Goal: Information Seeking & Learning: Find specific fact

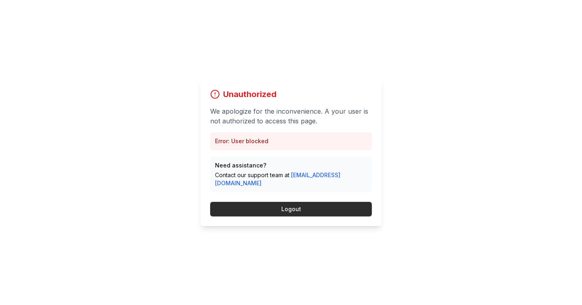
click at [278, 203] on button "Logout" at bounding box center [291, 209] width 162 height 15
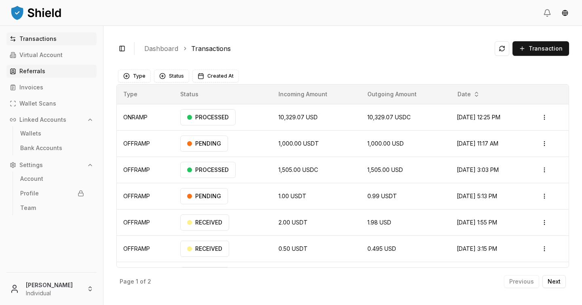
click at [68, 74] on link "Referrals" at bounding box center [51, 71] width 90 height 13
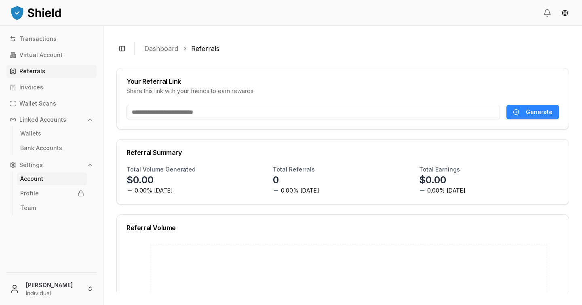
click at [45, 175] on link "Account" at bounding box center [52, 178] width 70 height 13
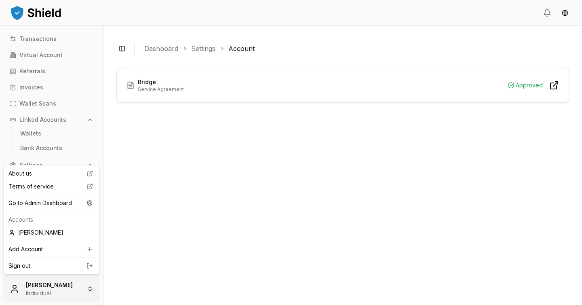
click at [39, 295] on html "Transactions Virtual Account Referrals Invoices Wallet Scans Linked Accounts Wa…" at bounding box center [291, 152] width 582 height 305
click at [51, 206] on div "Go to Admin Dashboard" at bounding box center [51, 202] width 93 height 13
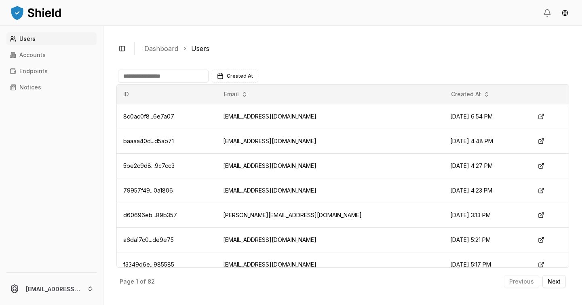
click at [69, 47] on div "Users Accounts Endpoints Notices" at bounding box center [51, 147] width 103 height 230
click at [69, 49] on link "Accounts" at bounding box center [51, 54] width 90 height 13
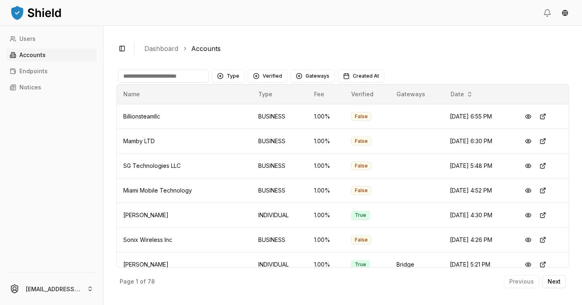
click at [175, 74] on input at bounding box center [163, 76] width 91 height 13
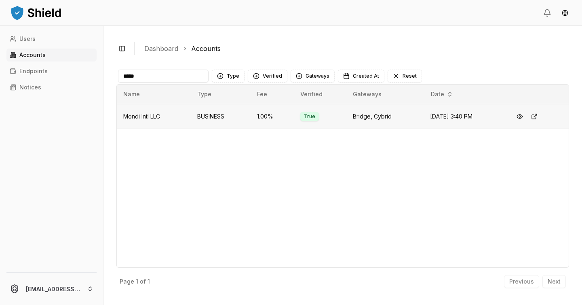
type input "*****"
click at [160, 120] on td "Mondi Intl LLC" at bounding box center [154, 116] width 74 height 25
click at [520, 117] on button at bounding box center [519, 116] width 15 height 15
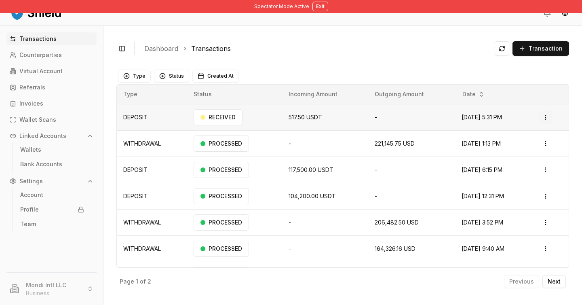
click at [547, 115] on html "Spectator Mode Active Exit Transactions Counterparties Virtual Account Referral…" at bounding box center [291, 152] width 582 height 305
click at [541, 147] on p "View Details" at bounding box center [535, 149] width 30 height 5
click at [60, 75] on link "Virtual Account" at bounding box center [51, 71] width 90 height 13
click at [68, 71] on link "Virtual Account" at bounding box center [51, 71] width 90 height 13
click at [49, 68] on p "Virtual Account" at bounding box center [40, 71] width 43 height 6
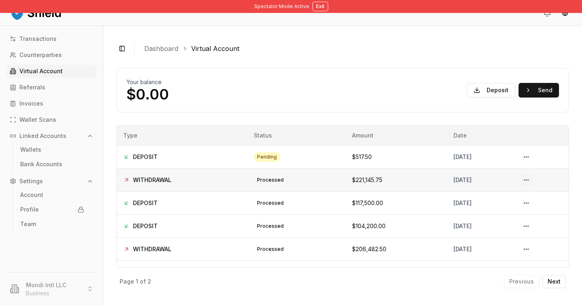
click at [531, 177] on button at bounding box center [526, 179] width 13 height 13
click at [533, 185] on button at bounding box center [526, 179] width 13 height 13
click at [533, 183] on button at bounding box center [526, 179] width 13 height 13
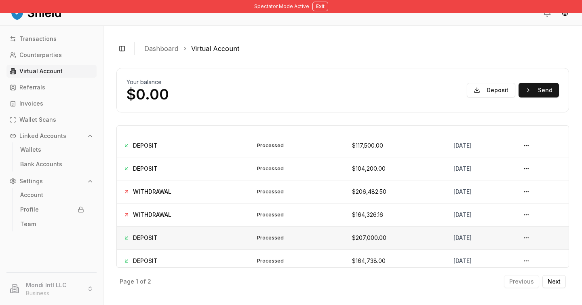
scroll to position [61, 0]
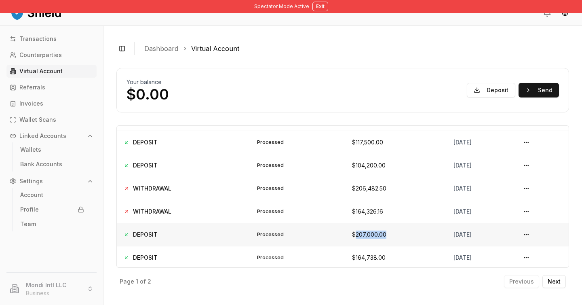
drag, startPoint x: 363, startPoint y: 236, endPoint x: 328, endPoint y: 236, distance: 35.2
click at [346, 236] on td "$207,000.00" at bounding box center [396, 234] width 101 height 23
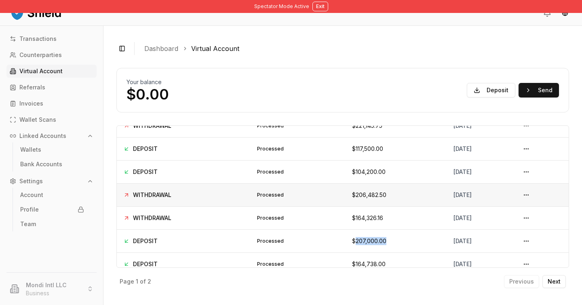
scroll to position [62, 0]
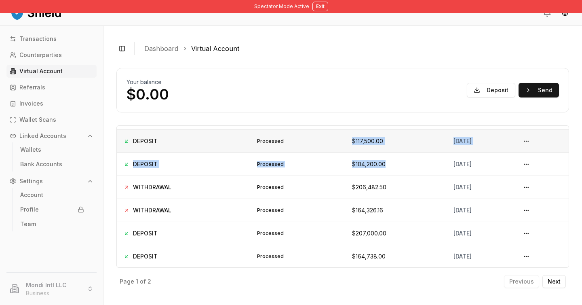
drag, startPoint x: 363, startPoint y: 166, endPoint x: 323, endPoint y: 139, distance: 47.5
click at [323, 139] on tbody "DEPOSIT pending $517.50 August 12, 2025 WITHDRAWAL processed $221,145.75 August…" at bounding box center [343, 175] width 452 height 184
click at [346, 139] on td "$117,500.00" at bounding box center [396, 140] width 101 height 23
drag, startPoint x: 327, startPoint y: 139, endPoint x: 462, endPoint y: 173, distance: 140.2
click at [462, 173] on tbody "DEPOSIT pending $517.50 August 12, 2025 WITHDRAWAL processed $221,145.75 August…" at bounding box center [343, 175] width 452 height 184
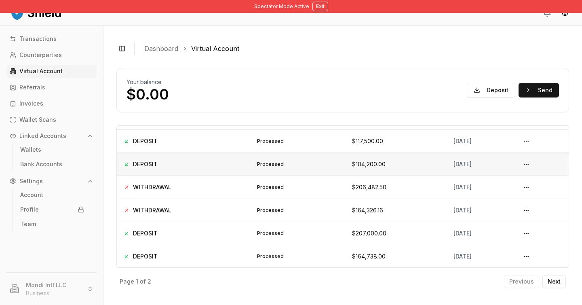
click at [357, 161] on span "$104,200.00" at bounding box center [369, 163] width 34 height 7
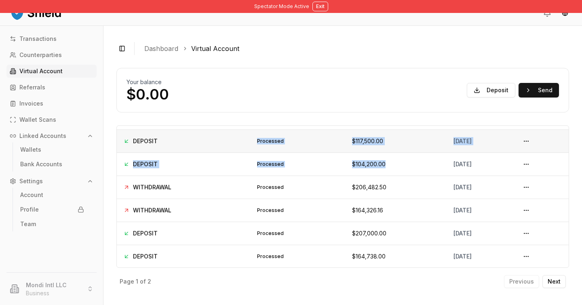
drag, startPoint x: 363, startPoint y: 164, endPoint x: 228, endPoint y: 150, distance: 135.8
click at [219, 145] on tbody "DEPOSIT pending $517.50 August 12, 2025 WITHDRAWAL processed $221,145.75 August…" at bounding box center [343, 175] width 452 height 184
click at [358, 164] on span "$104,200.00" at bounding box center [369, 163] width 34 height 7
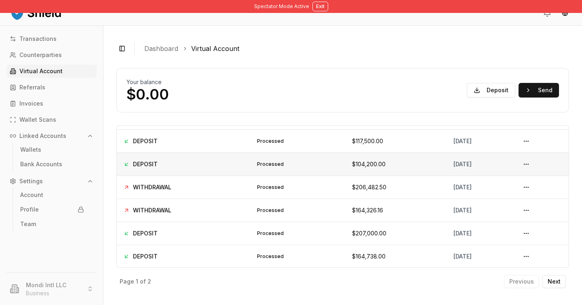
click at [358, 164] on span "$104,200.00" at bounding box center [369, 163] width 34 height 7
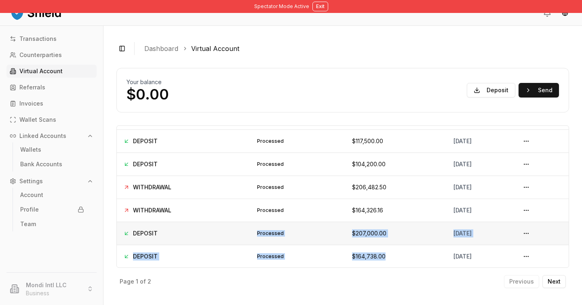
drag, startPoint x: 373, startPoint y: 259, endPoint x: 139, endPoint y: 243, distance: 234.1
click at [139, 243] on tbody "DEPOSIT pending $517.50 August 12, 2025 WITHDRAWAL processed $221,145.75 August…" at bounding box center [343, 175] width 452 height 184
click at [286, 242] on td "processed" at bounding box center [296, 232] width 99 height 23
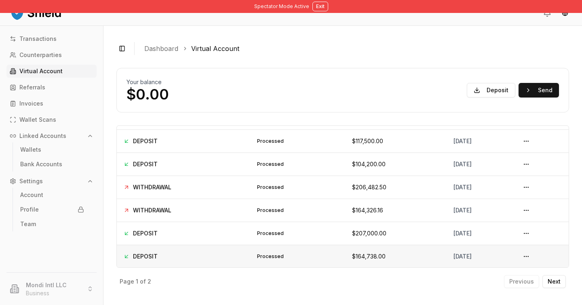
drag, startPoint x: 469, startPoint y: 257, endPoint x: 359, endPoint y: 260, distance: 110.4
click at [358, 260] on tr "DEPOSIT processed $164,738.00 August 7, 2025" at bounding box center [343, 255] width 452 height 23
click at [352, 255] on span "$164,738.00" at bounding box center [369, 256] width 34 height 7
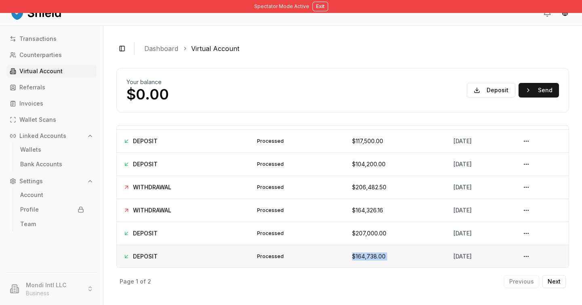
click at [352, 255] on span "$164,738.00" at bounding box center [369, 256] width 34 height 7
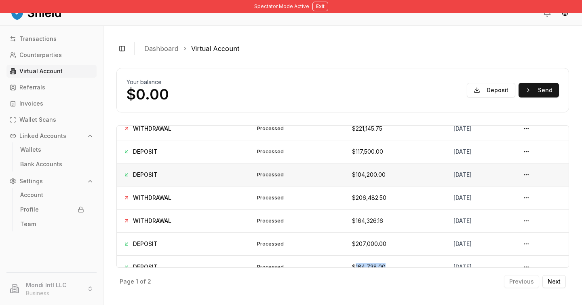
scroll to position [55, 0]
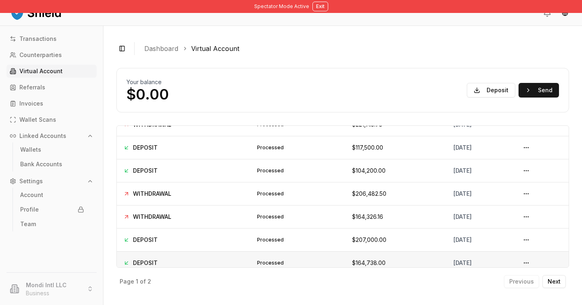
click at [364, 253] on td "$164,738.00" at bounding box center [396, 262] width 101 height 23
drag, startPoint x: 364, startPoint y: 259, endPoint x: 332, endPoint y: 243, distance: 35.4
click at [332, 243] on tbody "DEPOSIT pending $517.50 August 12, 2025 WITHDRAWAL processed $221,145.75 August…" at bounding box center [343, 182] width 452 height 184
click at [352, 242] on span "$207,000.00" at bounding box center [369, 239] width 34 height 7
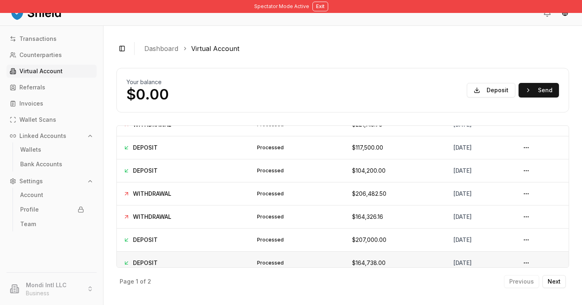
click at [352, 260] on span "$164,738.00" at bounding box center [369, 262] width 34 height 7
click at [352, 261] on span "$164,738.00" at bounding box center [369, 262] width 34 height 7
copy span "164,738.00"
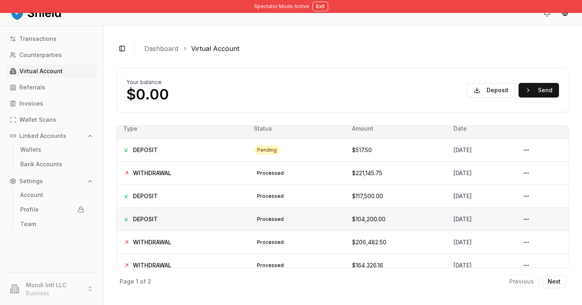
scroll to position [0, 0]
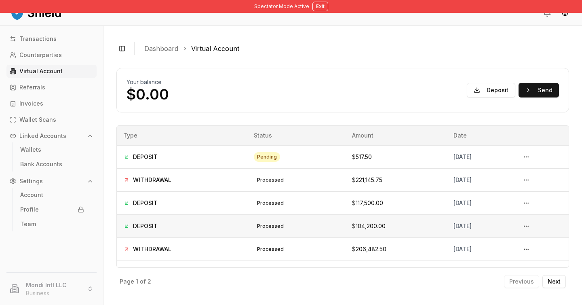
click at [346, 220] on td "$104,200.00" at bounding box center [396, 225] width 101 height 23
click at [347, 221] on td "$104,200.00" at bounding box center [396, 225] width 101 height 23
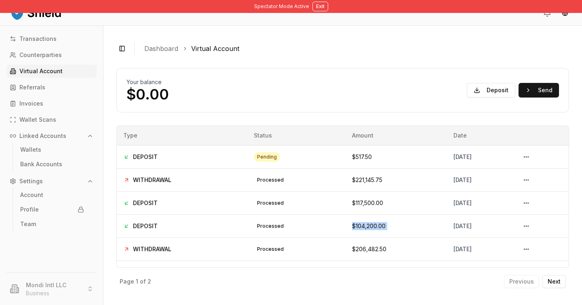
copy tr "$104,200.00"
click at [352, 201] on span "$117,500.00" at bounding box center [367, 202] width 31 height 7
copy span "117,500.00"
click at [502, 87] on button "Deposit" at bounding box center [491, 90] width 48 height 15
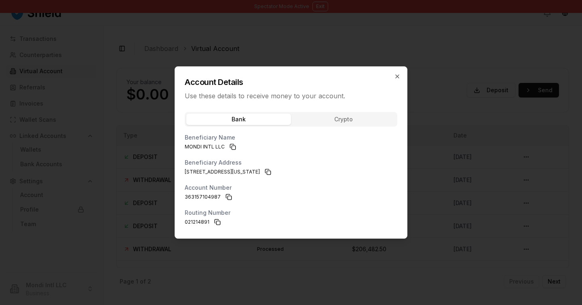
click at [380, 107] on div "Bank Crypto Beneficiary Name MONDI INTL LLC Beneficiary Address 1970 Northwest …" at bounding box center [291, 172] width 232 height 131
click at [380, 119] on div "Bank Crypto Beneficiary Name MONDI INTL LLC Beneficiary Address 1970 Northwest …" at bounding box center [291, 172] width 232 height 131
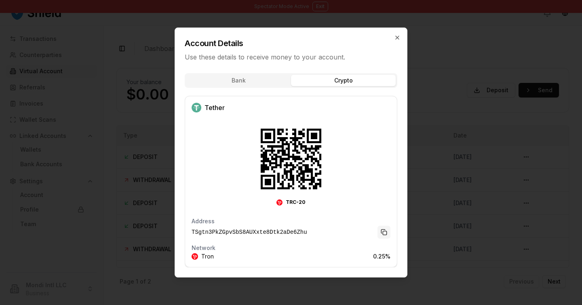
click at [383, 232] on button "Copy to clipboard" at bounding box center [383, 231] width 13 height 13
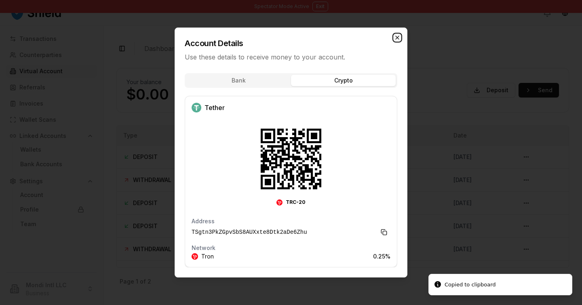
click at [400, 34] on icon "button" at bounding box center [397, 37] width 6 height 6
